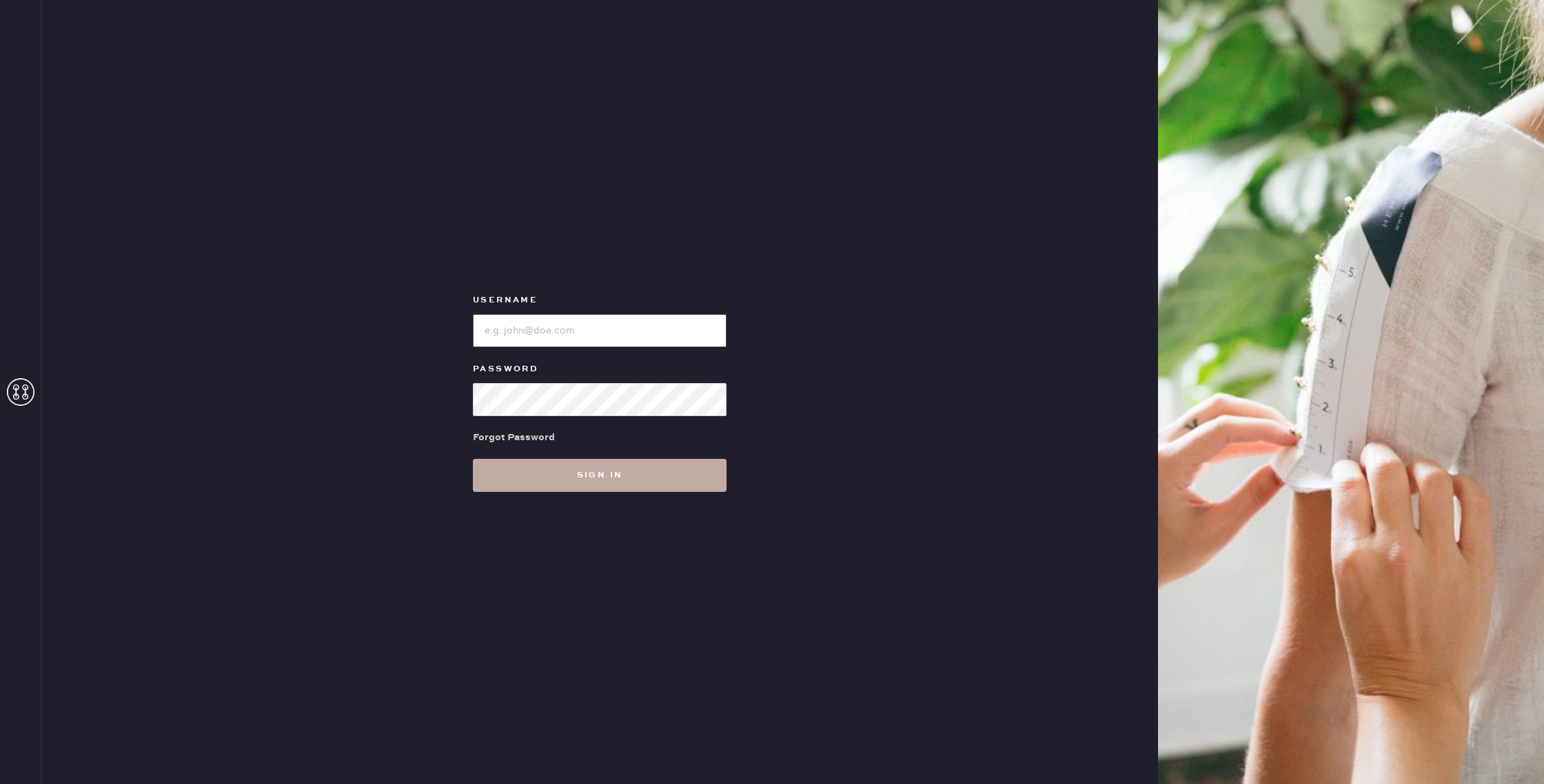
type input "reformationgoldcoastchicago"
click at [585, 481] on button "Sign in" at bounding box center [599, 475] width 254 height 33
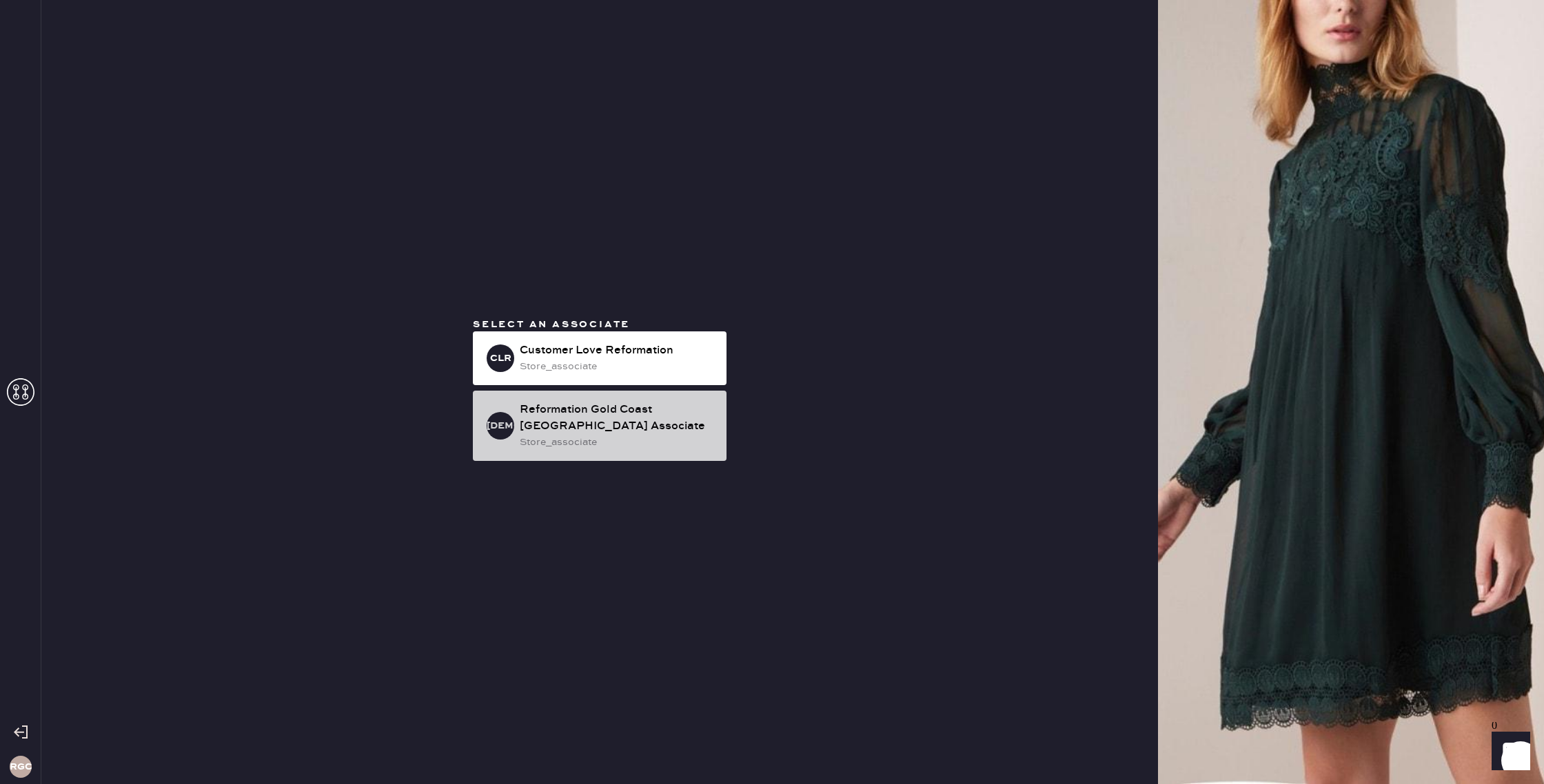
click at [606, 426] on div "Reformation Gold Coast [GEOGRAPHIC_DATA] Associate" at bounding box center [618, 418] width 196 height 33
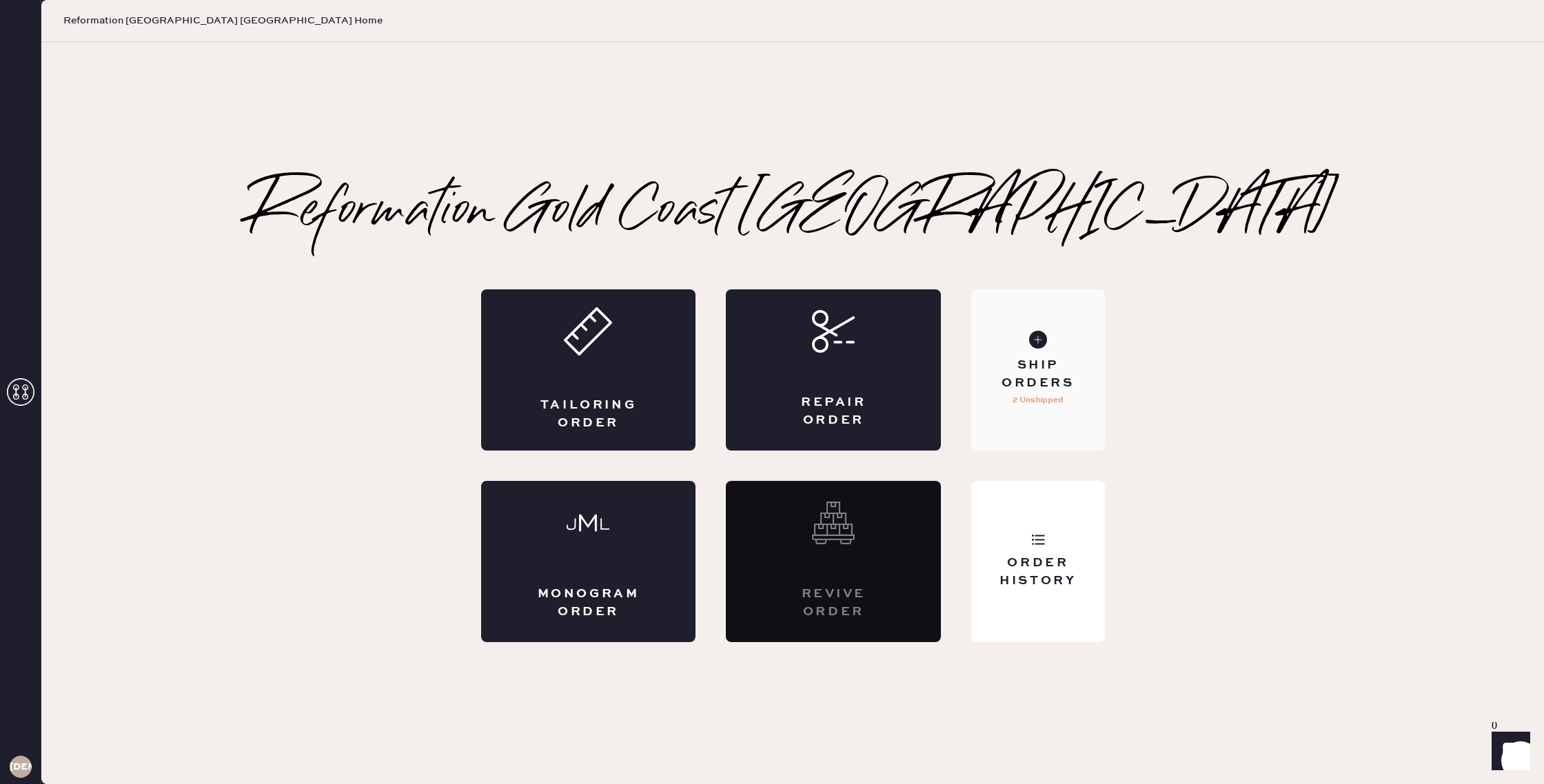
click at [1060, 321] on div "Ship Orders 2 Unshipped" at bounding box center [1038, 370] width 133 height 162
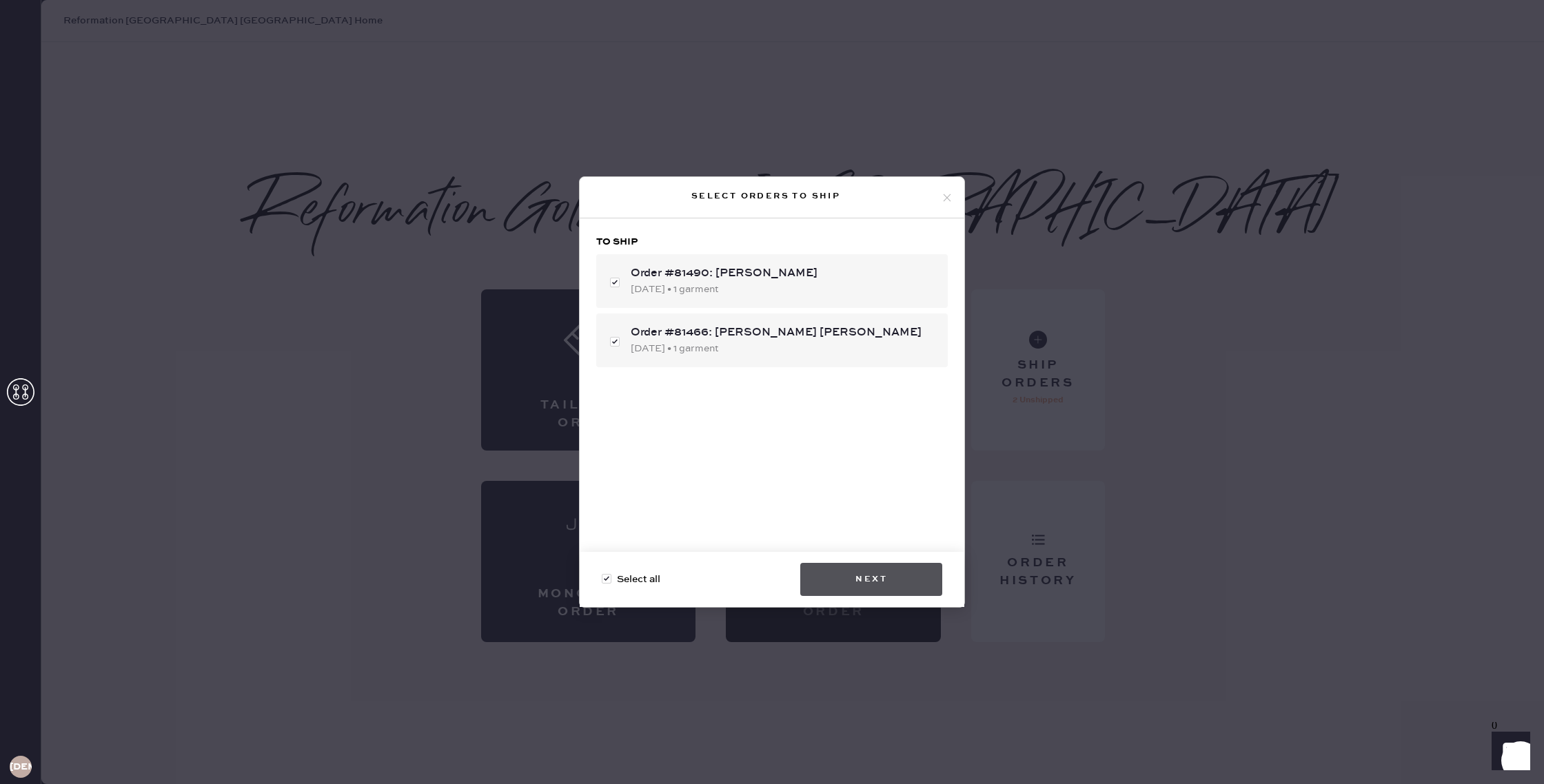
click at [866, 577] on button "Next" at bounding box center [870, 579] width 142 height 33
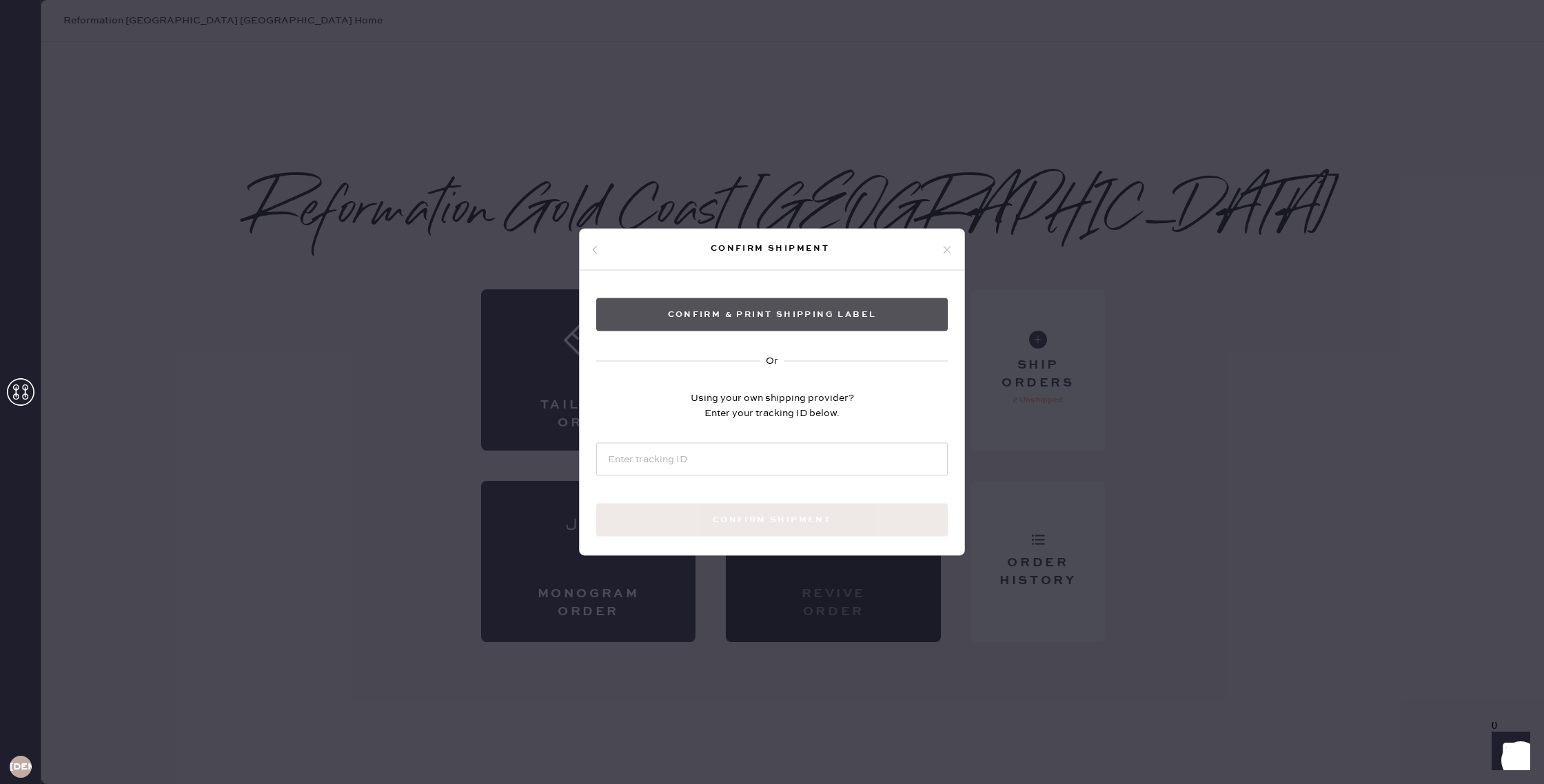
drag, startPoint x: 876, startPoint y: 314, endPoint x: 858, endPoint y: 304, distance: 20.6
click at [876, 313] on button "Confirm & Print shipping label" at bounding box center [771, 314] width 351 height 33
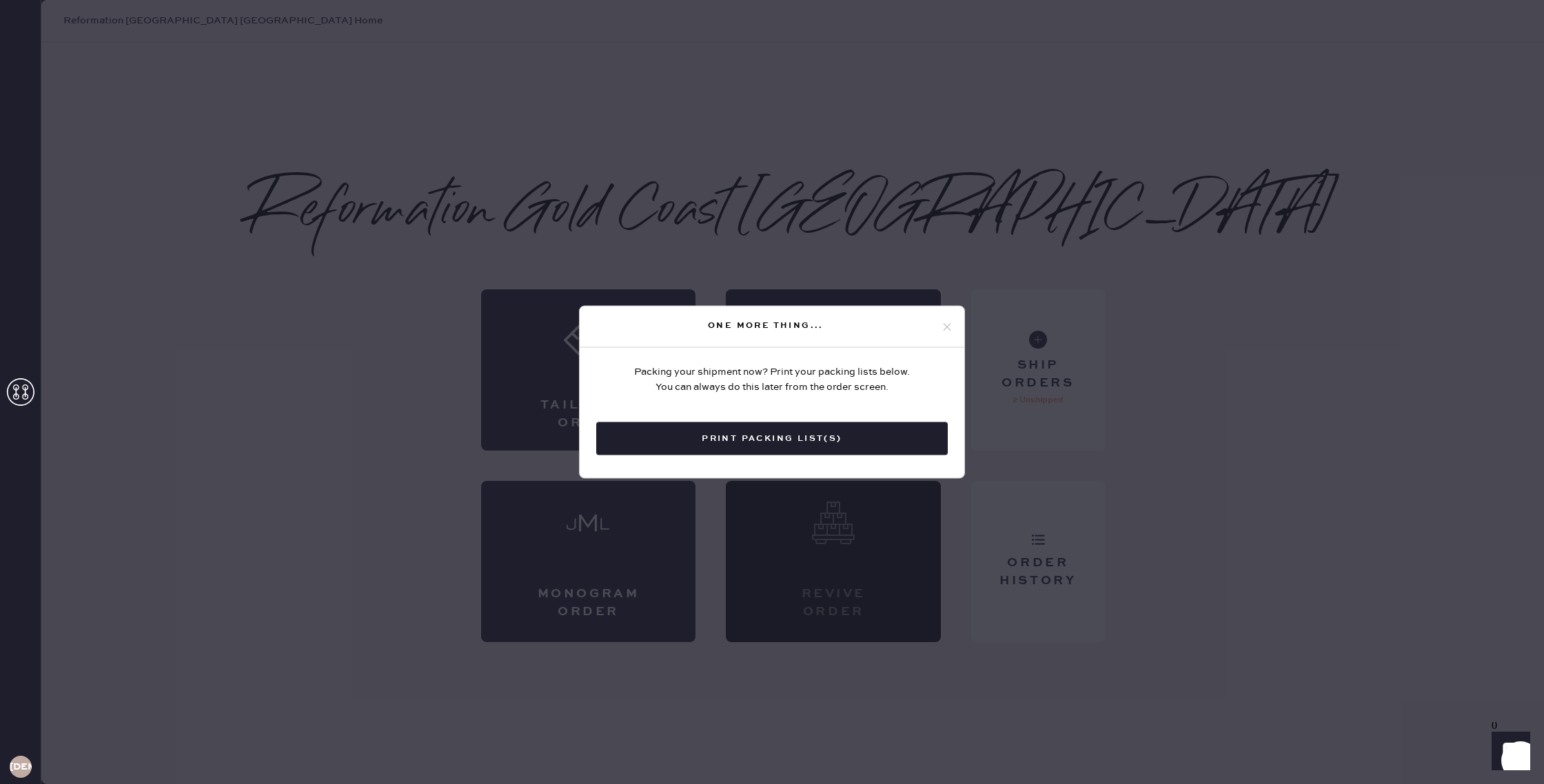
click at [887, 444] on button "Print Packing List(s)" at bounding box center [771, 438] width 351 height 33
